Goal: Information Seeking & Learning: Learn about a topic

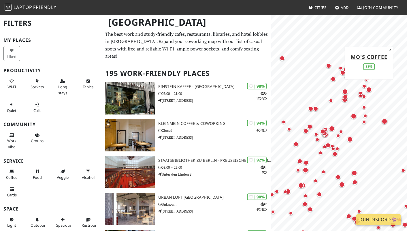
click at [369, 88] on div "Map marker" at bounding box center [369, 90] width 6 height 6
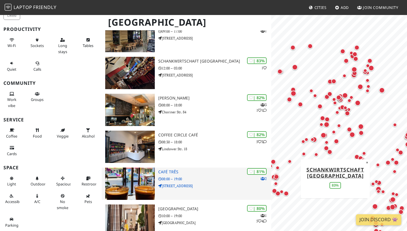
scroll to position [834, 0]
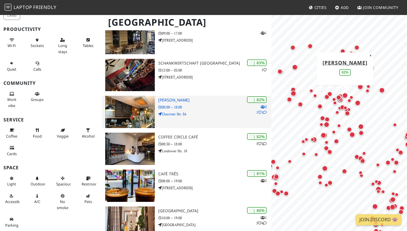
click at [196, 111] on p "Choriner Str. 84" at bounding box center [214, 113] width 113 height 5
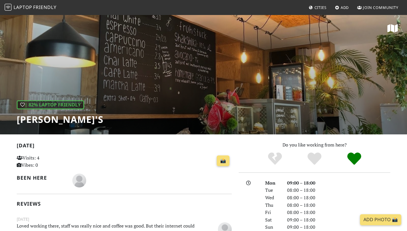
click at [9, 9] on img at bounding box center [8, 7] width 7 height 7
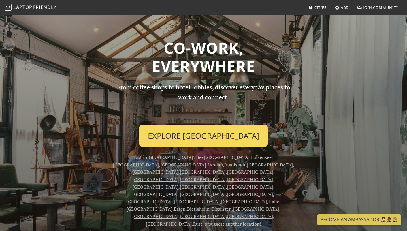
click at [225, 136] on link "Explore Berlin" at bounding box center [203, 135] width 128 height 21
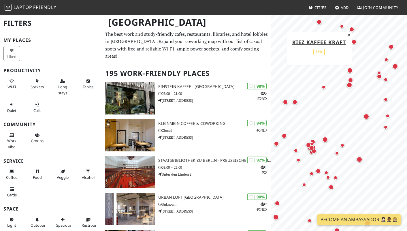
click at [321, 22] on div "Map marker" at bounding box center [318, 21] width 5 height 5
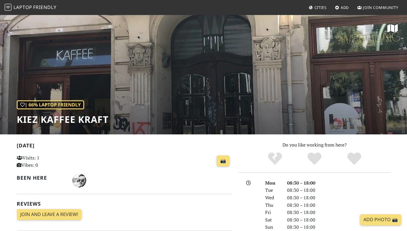
click at [214, 121] on div "| 66% Laptop Friendly Kiez Kaffee Kraft" at bounding box center [203, 74] width 407 height 120
click at [209, 104] on div "| 66% Laptop Friendly Kiez Kaffee Kraft" at bounding box center [203, 74] width 407 height 120
